Goal: Information Seeking & Learning: Understand process/instructions

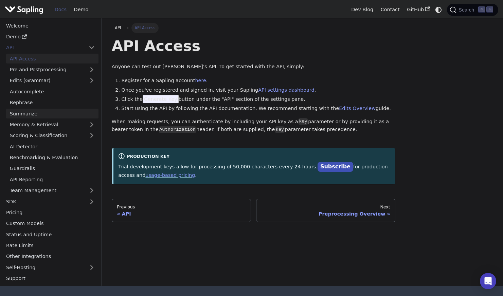
click at [50, 113] on link "Summarize" at bounding box center [52, 114] width 92 height 10
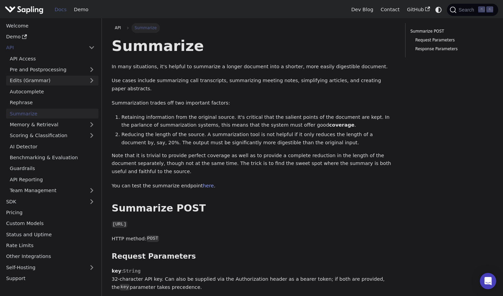
click at [31, 80] on link "Edits (Grammar)" at bounding box center [52, 81] width 92 height 10
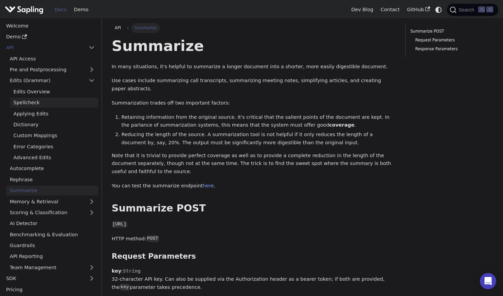
click at [31, 103] on link "Spellcheck" at bounding box center [54, 103] width 89 height 10
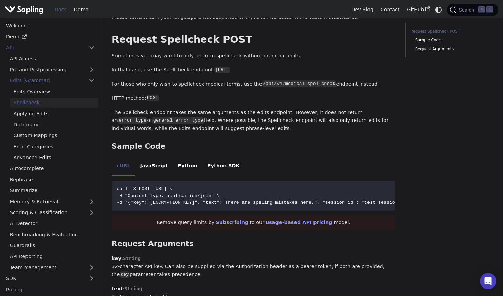
scroll to position [246, 0]
drag, startPoint x: 153, startPoint y: 191, endPoint x: 265, endPoint y: 190, distance: 112.5
click at [172, 190] on span "curl -X POST [URL] \" at bounding box center [145, 188] width 56 height 5
copy span "[URL]"
